Goal: Task Accomplishment & Management: Complete application form

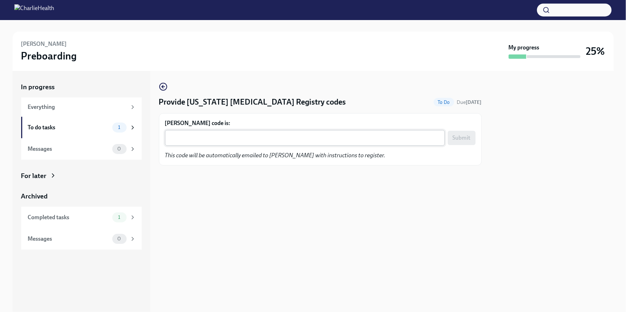
click at [217, 138] on textarea "[PERSON_NAME] code is:" at bounding box center [304, 138] width 271 height 9
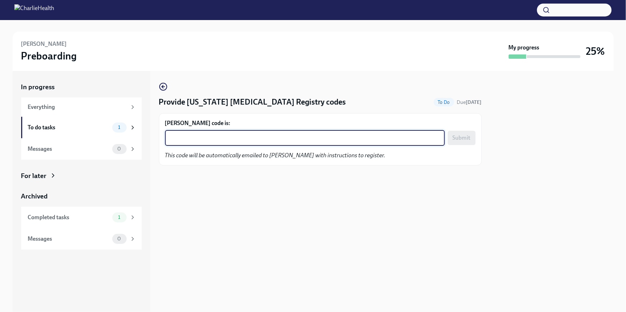
paste textarea "K4CBC0AFS9AR"
type textarea "K4CBC0AFS9AR"
click at [463, 138] on span "Submit" at bounding box center [462, 138] width 18 height 7
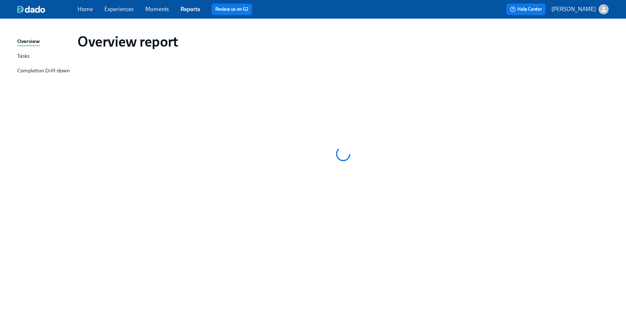
click at [85, 8] on link "Home" at bounding box center [84, 9] width 15 height 7
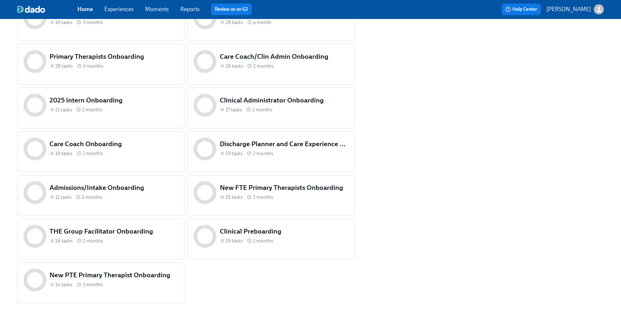
scroll to position [328, 0]
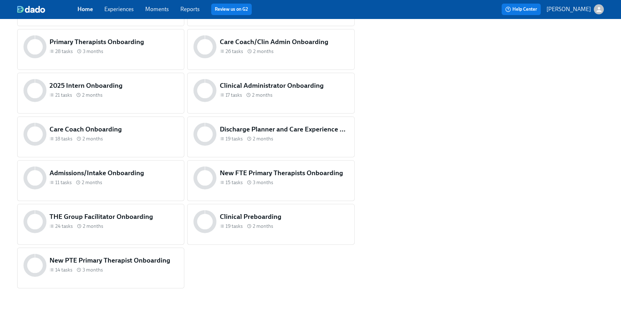
click at [147, 229] on div "24 tasks 2 months" at bounding box center [114, 226] width 129 height 7
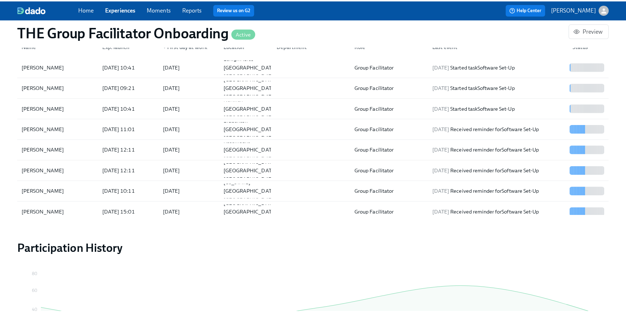
scroll to position [549, 0]
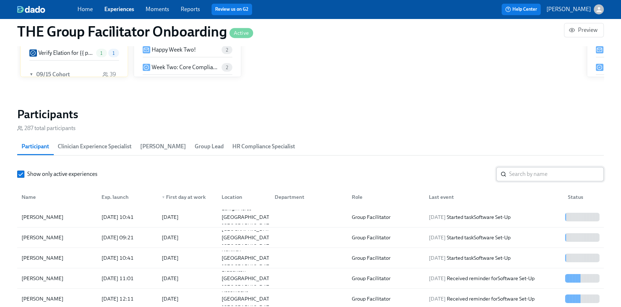
click at [536, 170] on input "search" at bounding box center [556, 174] width 95 height 14
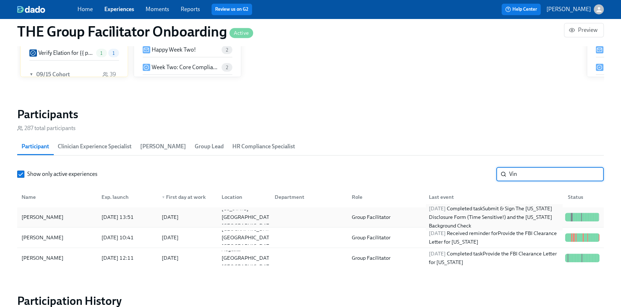
type input "Vin"
click at [514, 215] on div "[DATE] Completed task Submit & Sign The [US_STATE] Disclosure Form (Time Sensit…" at bounding box center [494, 217] width 136 height 26
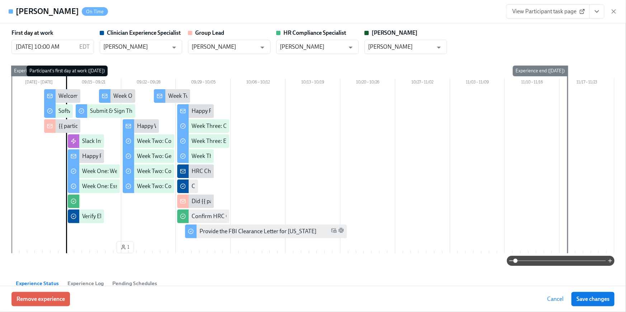
click at [597, 9] on icon "View task page" at bounding box center [596, 11] width 7 height 7
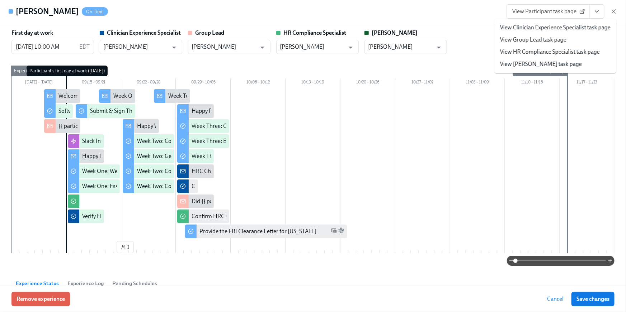
click at [576, 52] on link "View HR Compliance Specialist task page" at bounding box center [550, 52] width 100 height 8
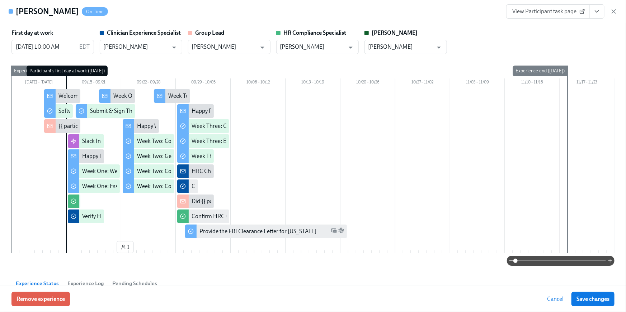
scroll to position [0, 9949]
